Goal: Task Accomplishment & Management: Use online tool/utility

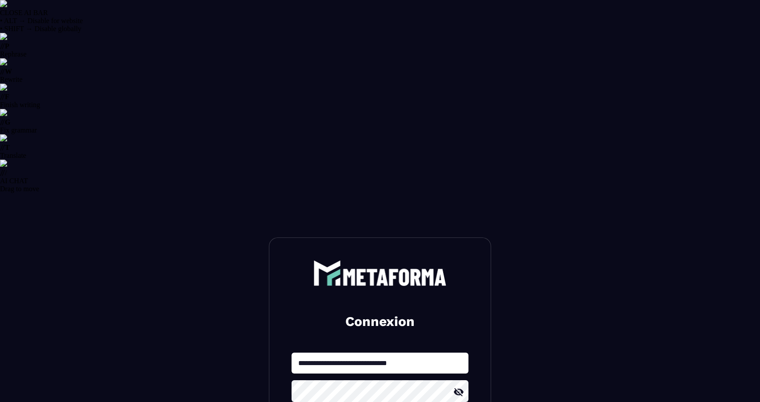
select select "******"
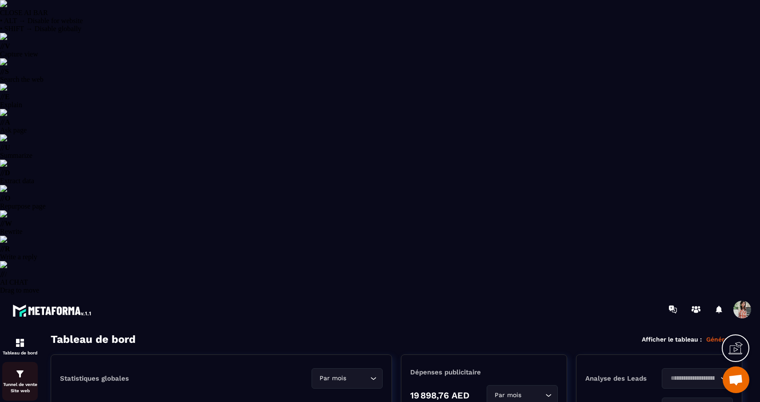
click at [11, 362] on link "Tunnel de vente Site web" at bounding box center [20, 381] width 36 height 39
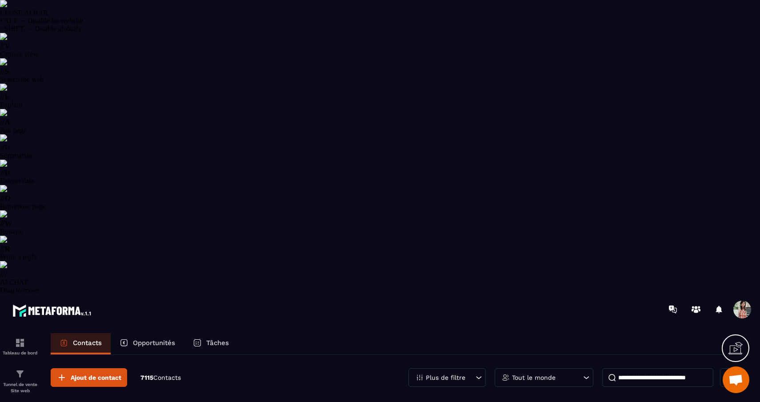
click at [482, 373] on icon at bounding box center [478, 377] width 9 height 9
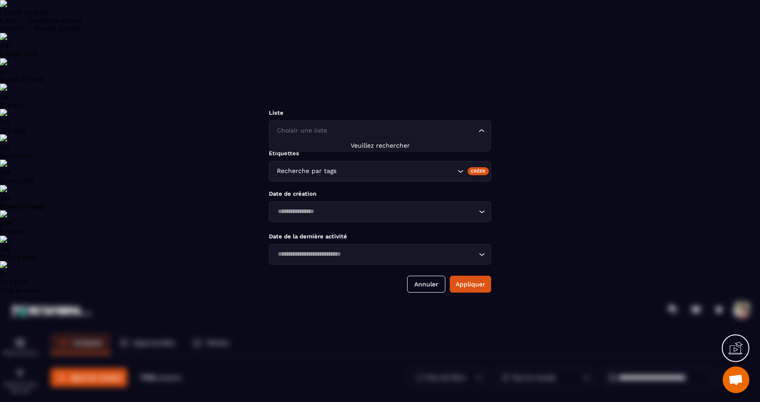
click at [408, 130] on input "Search for option" at bounding box center [376, 131] width 202 height 10
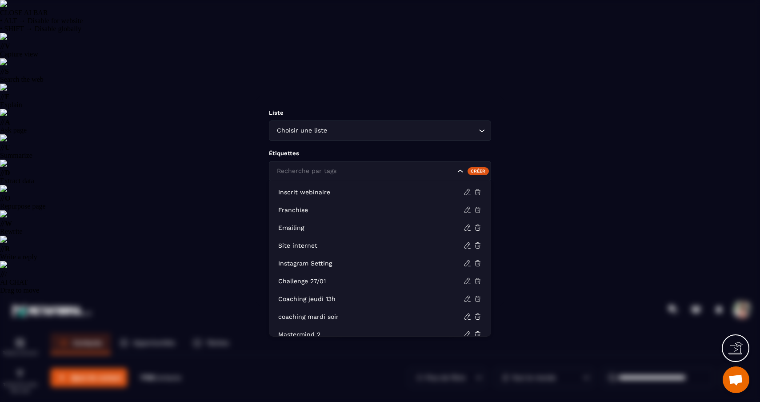
click at [400, 180] on div "Recherche par tags" at bounding box center [380, 171] width 222 height 20
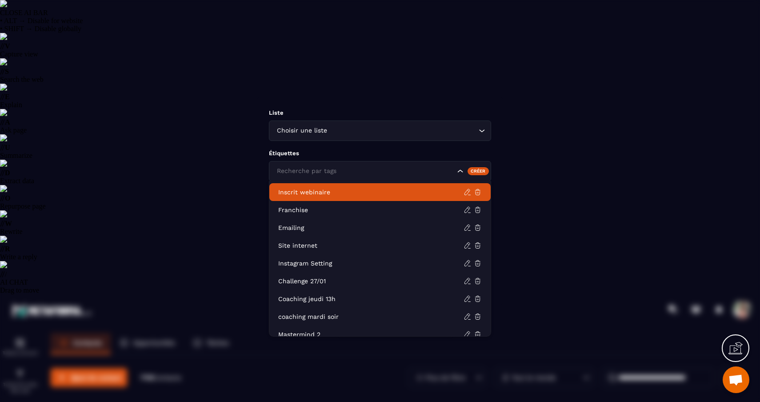
click at [387, 193] on p "Inscrit webinaire" at bounding box center [370, 191] width 185 height 9
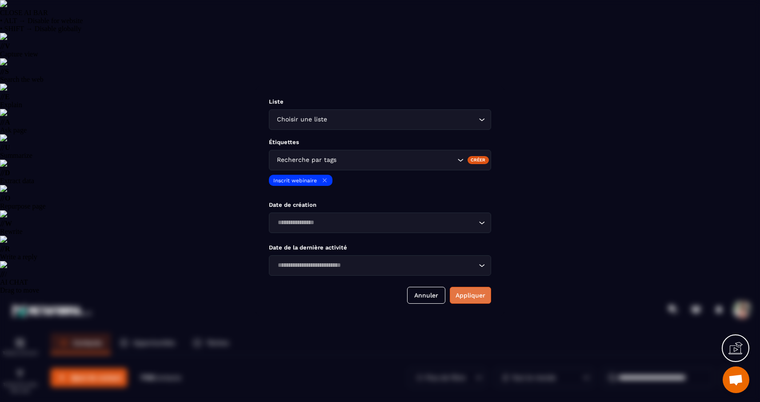
click at [472, 303] on button "Appliquer" at bounding box center [470, 295] width 41 height 17
